Goal: Task Accomplishment & Management: Use online tool/utility

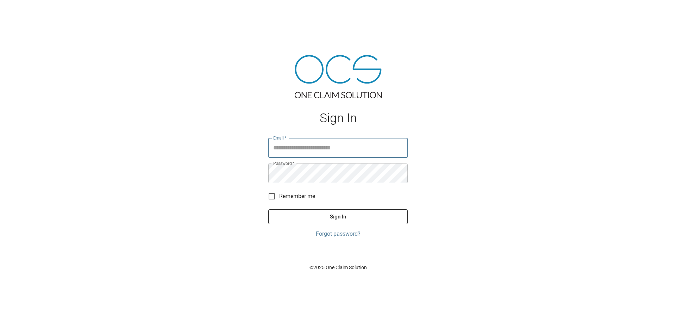
type input "**********"
click at [311, 215] on button "Sign In" at bounding box center [337, 216] width 139 height 15
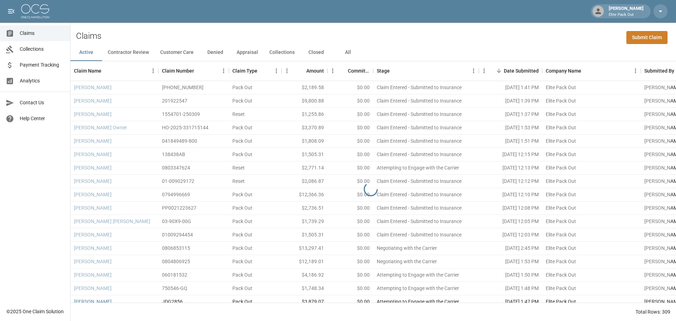
click at [337, 37] on div "Claims Submit Claim" at bounding box center [373, 33] width 606 height 21
